Goal: Find specific page/section: Find specific page/section

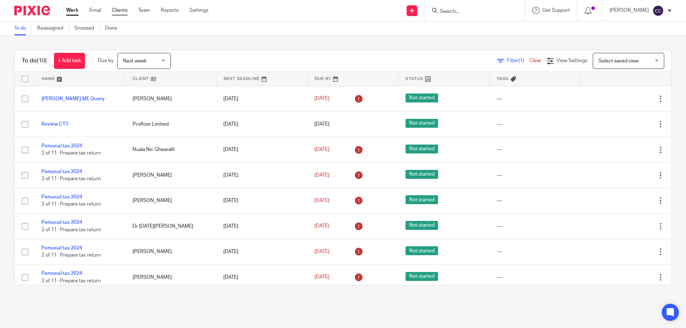
click at [116, 11] on link "Clients" at bounding box center [120, 10] width 16 height 7
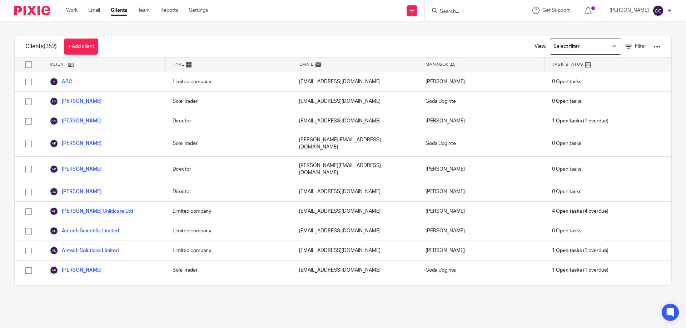
click at [465, 13] on input "Search" at bounding box center [471, 12] width 64 height 6
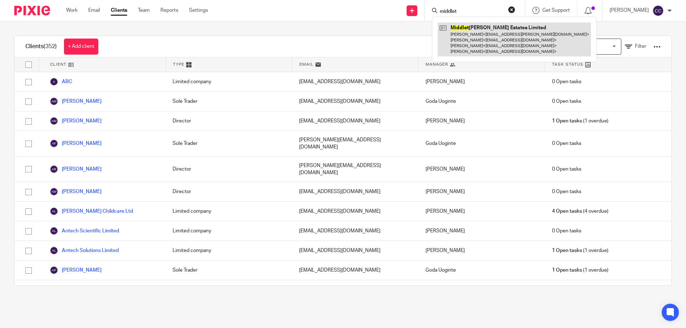
type input "middlet"
click at [471, 34] on link at bounding box center [514, 40] width 153 height 34
